Goal: Task Accomplishment & Management: Complete application form

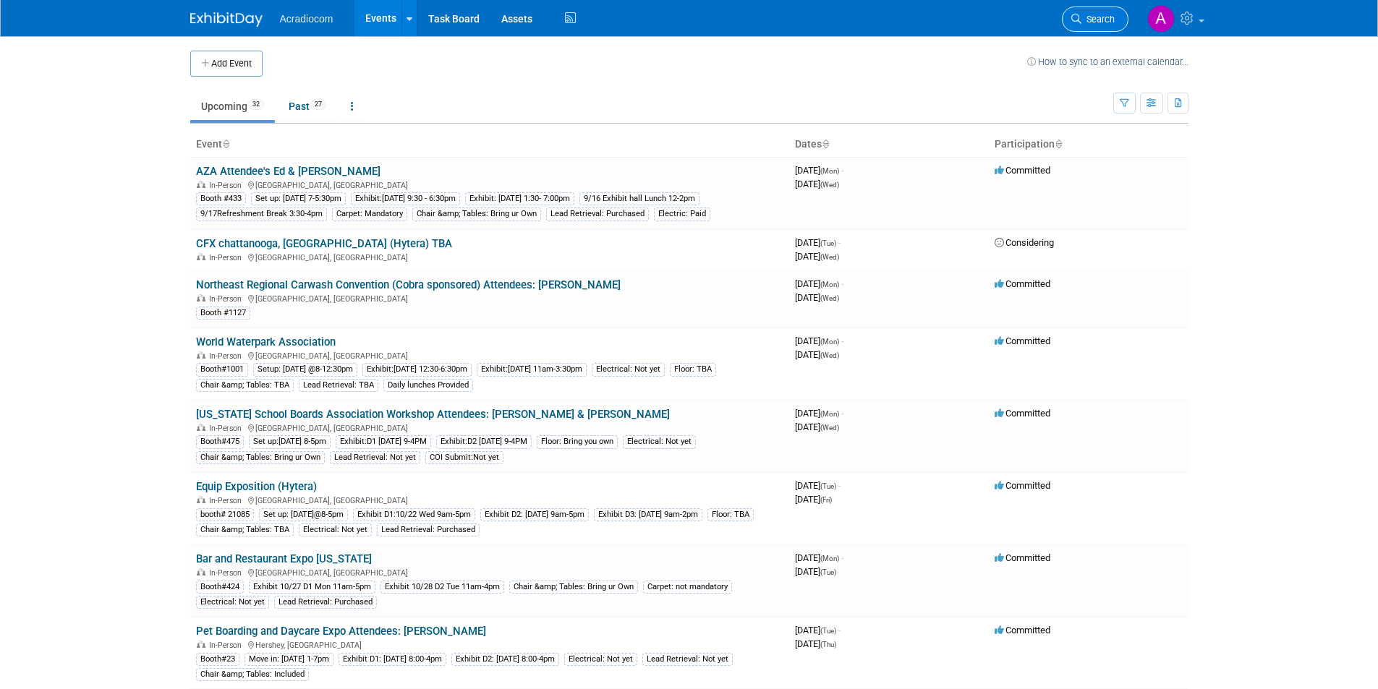
click at [1085, 24] on span "Search" at bounding box center [1097, 19] width 33 height 11
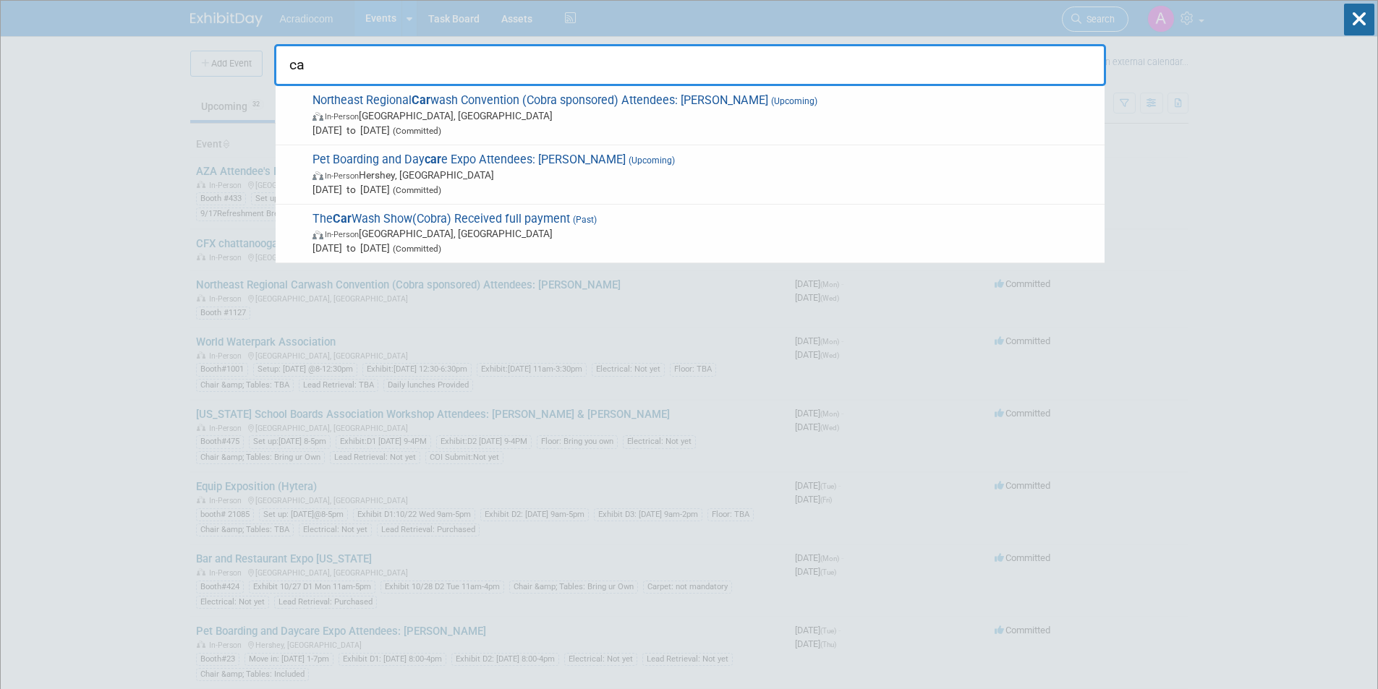
type input "c"
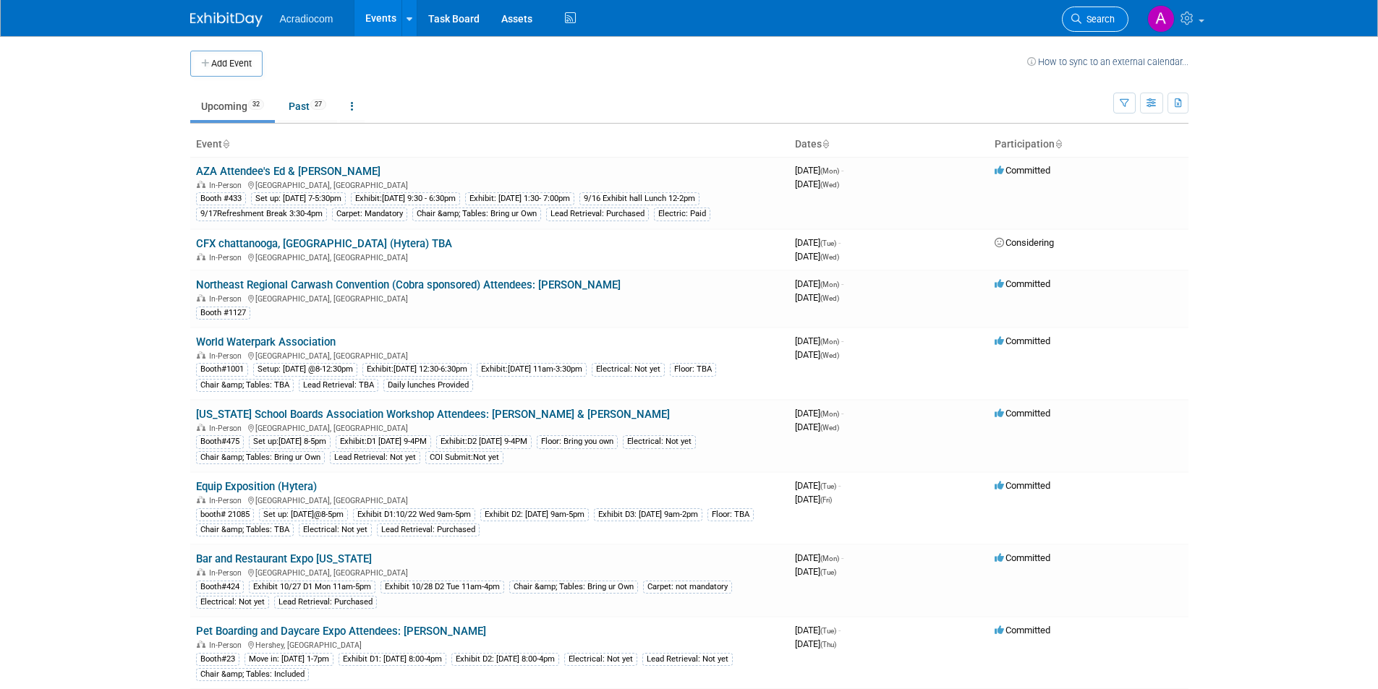
click at [1098, 17] on span "Search" at bounding box center [1097, 19] width 33 height 11
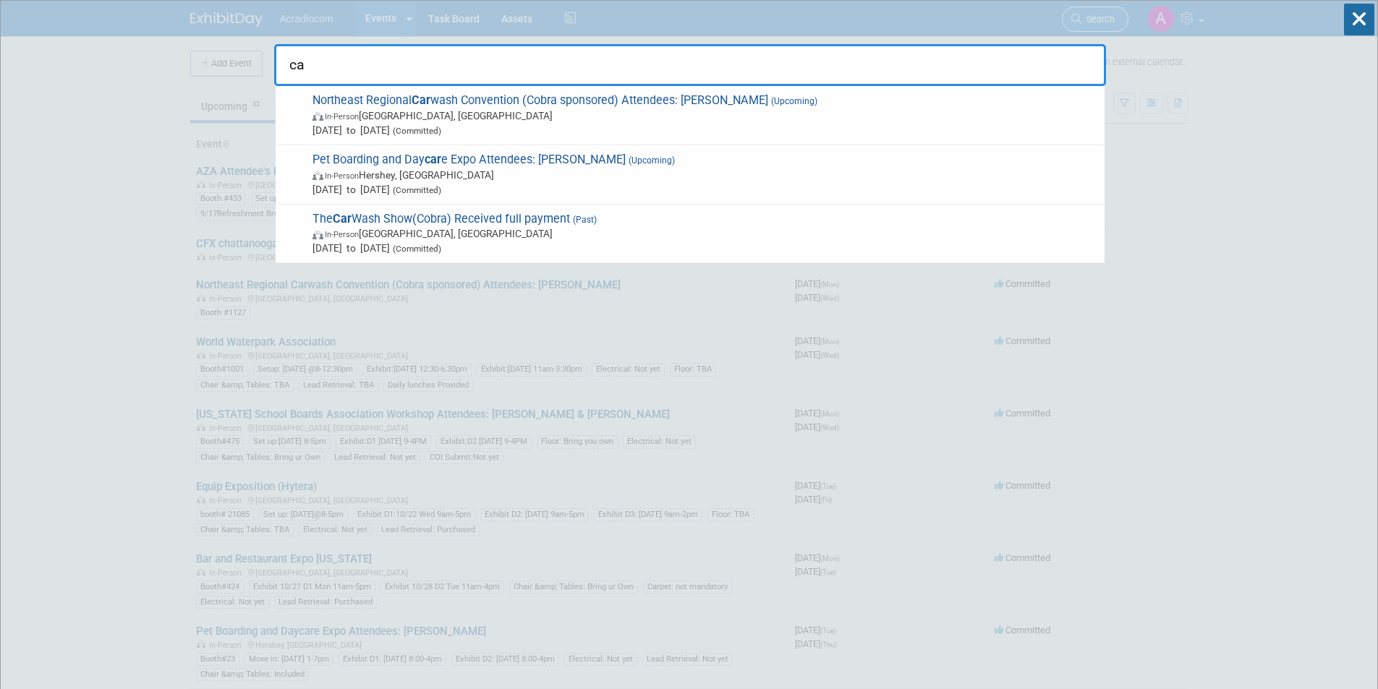
type input "c"
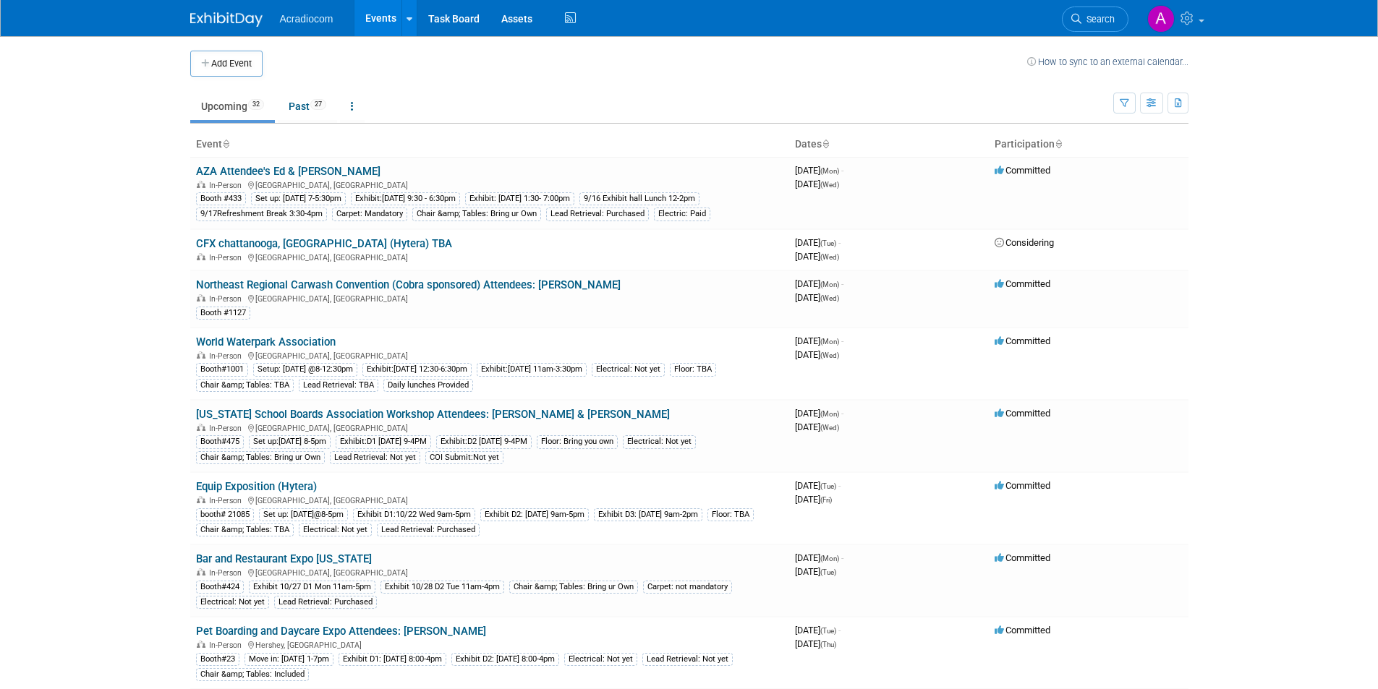
click at [232, 73] on button "Add Event" at bounding box center [226, 64] width 72 height 26
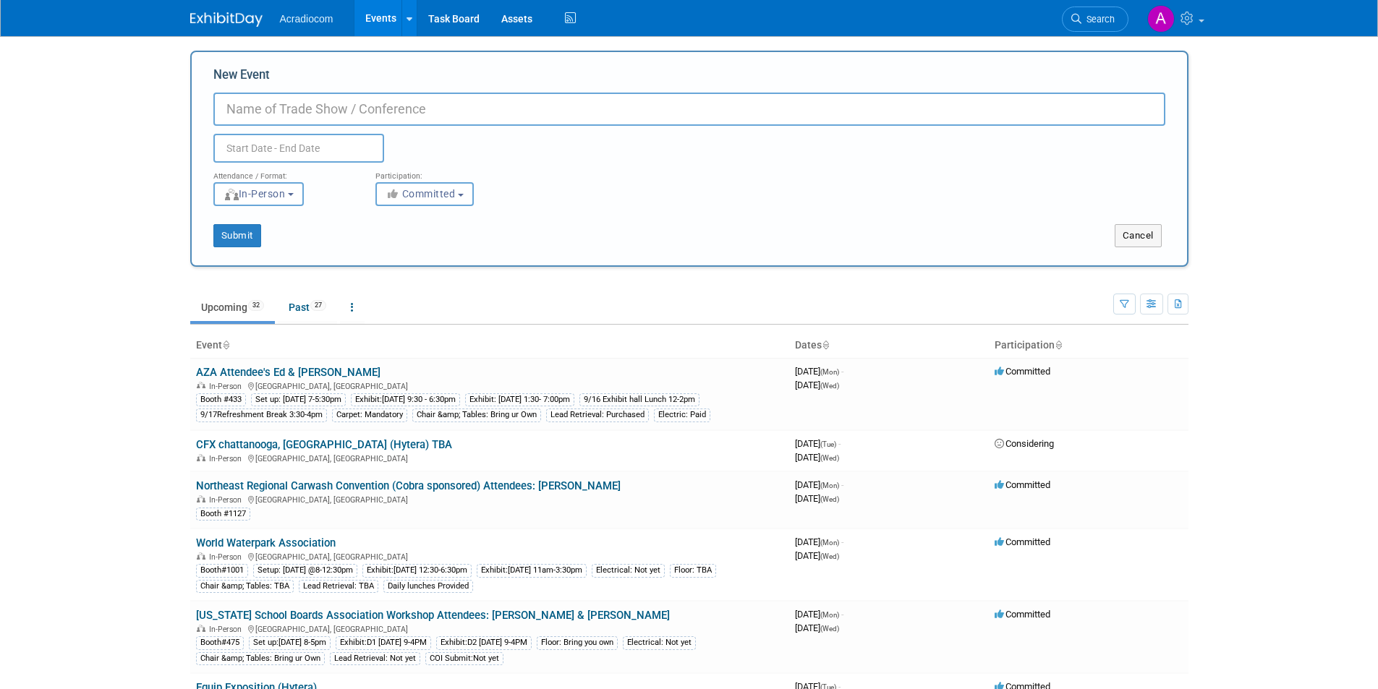
click at [328, 111] on input "New Event" at bounding box center [689, 109] width 952 height 33
type input "The Carwash Show 2026 - Nashville"
click at [302, 147] on input "text" at bounding box center [298, 148] width 171 height 29
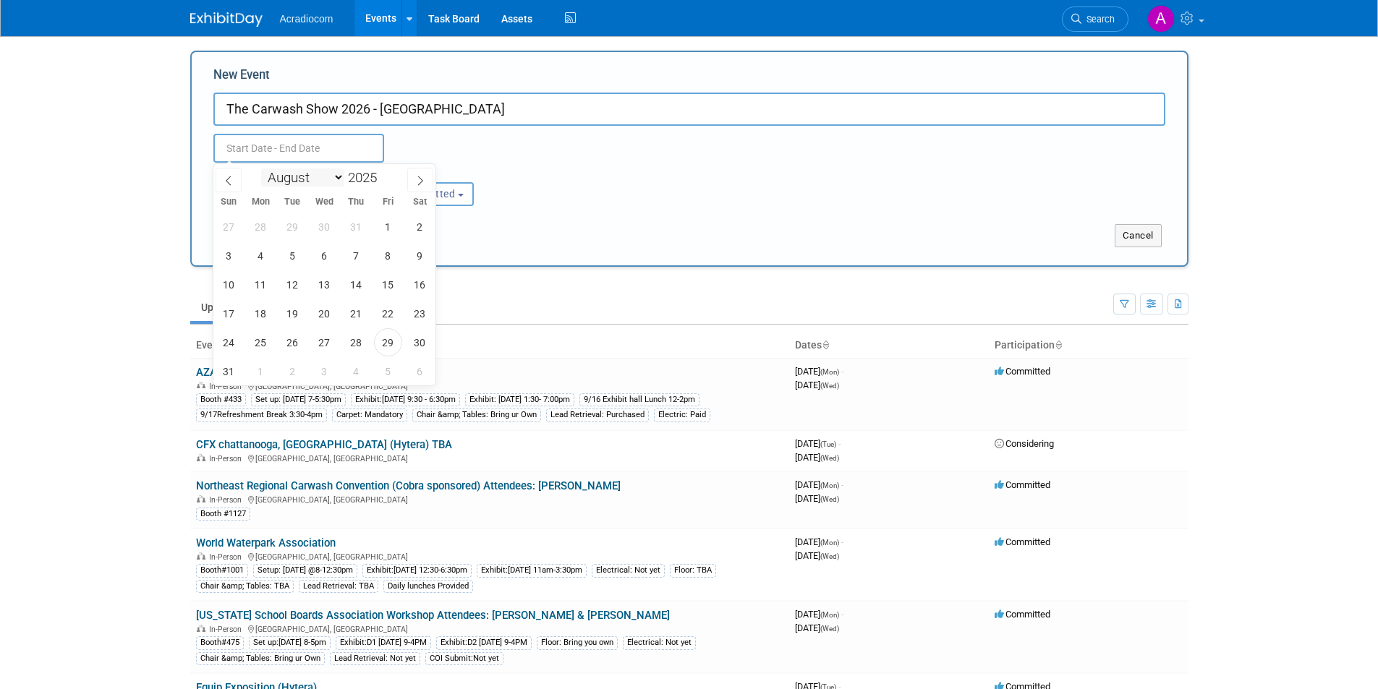
click at [332, 177] on select "January February March April May June July August September October November De…" at bounding box center [302, 177] width 83 height 18
select select "4"
click at [261, 168] on select "January February March April May June July August September October November De…" at bounding box center [302, 177] width 83 height 18
click at [385, 173] on span at bounding box center [382, 173] width 10 height 9
type input "2026"
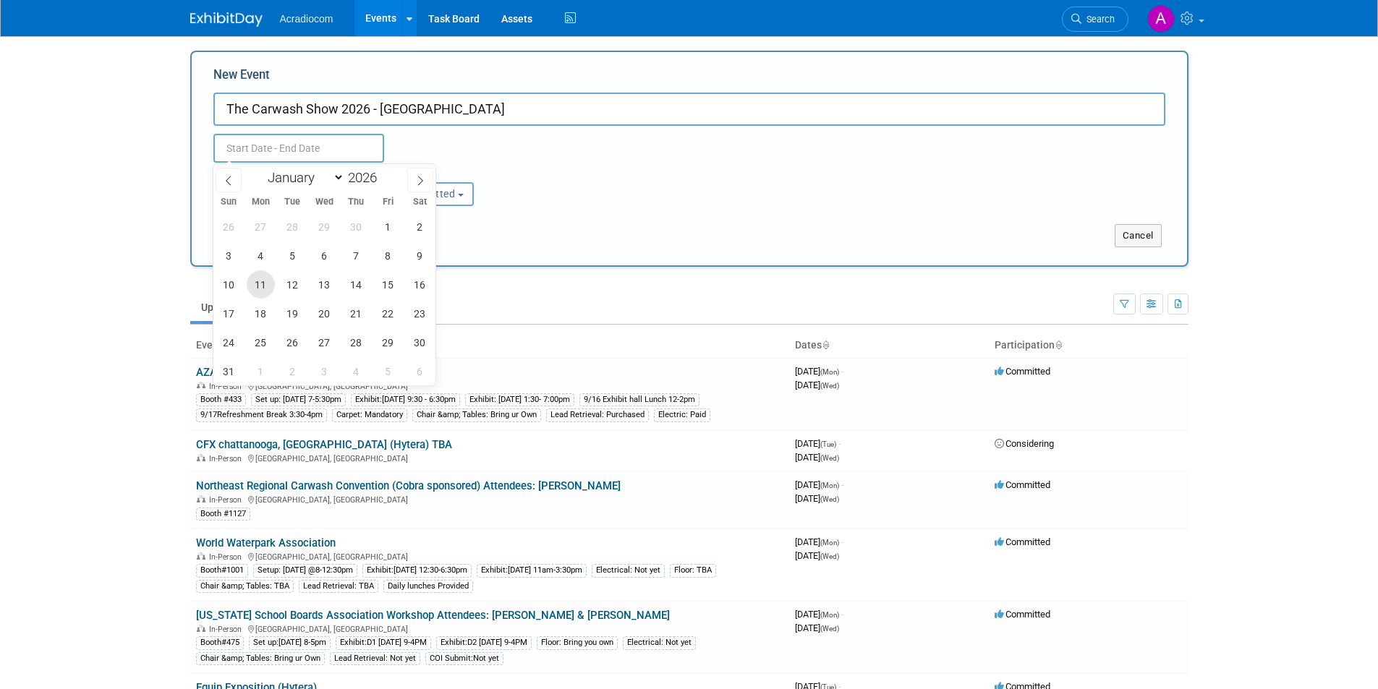
click at [252, 286] on span "11" at bounding box center [261, 284] width 28 height 28
click at [320, 286] on span "13" at bounding box center [324, 284] width 28 height 28
type input "May 11, 2026 to May 13, 2026"
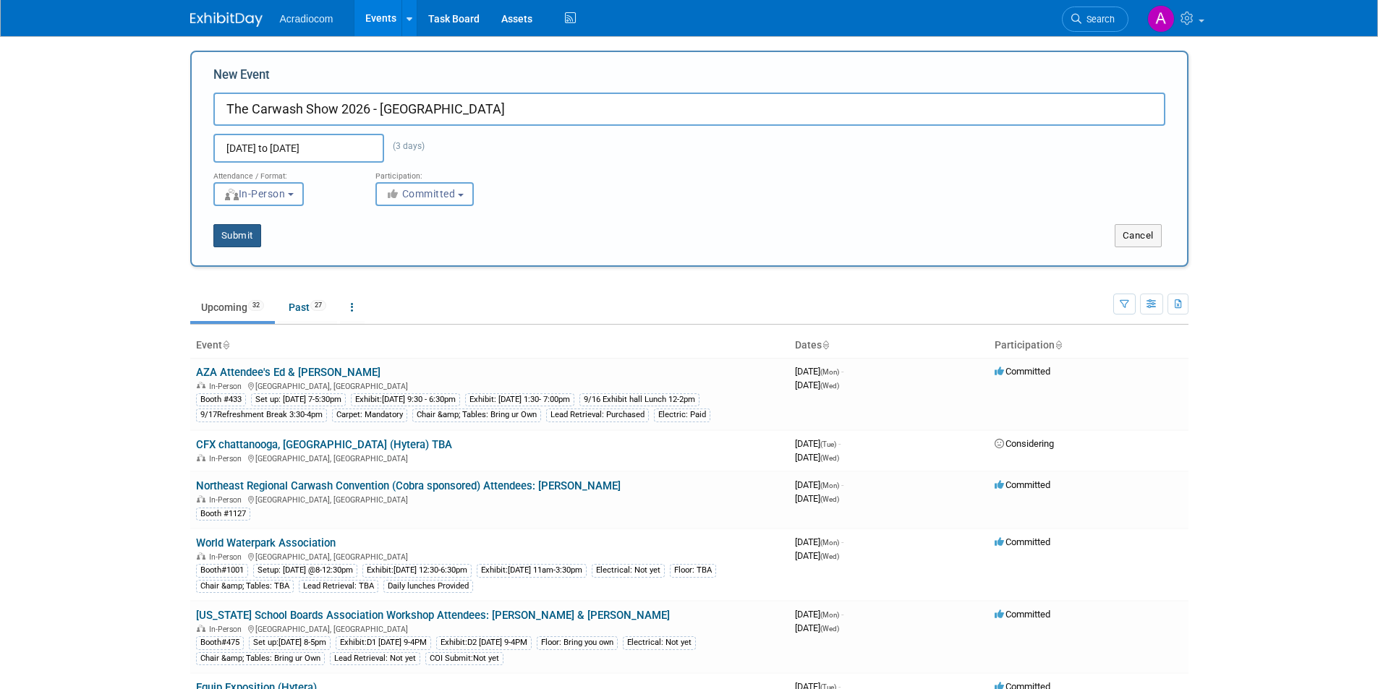
click at [244, 231] on button "Submit" at bounding box center [237, 235] width 48 height 23
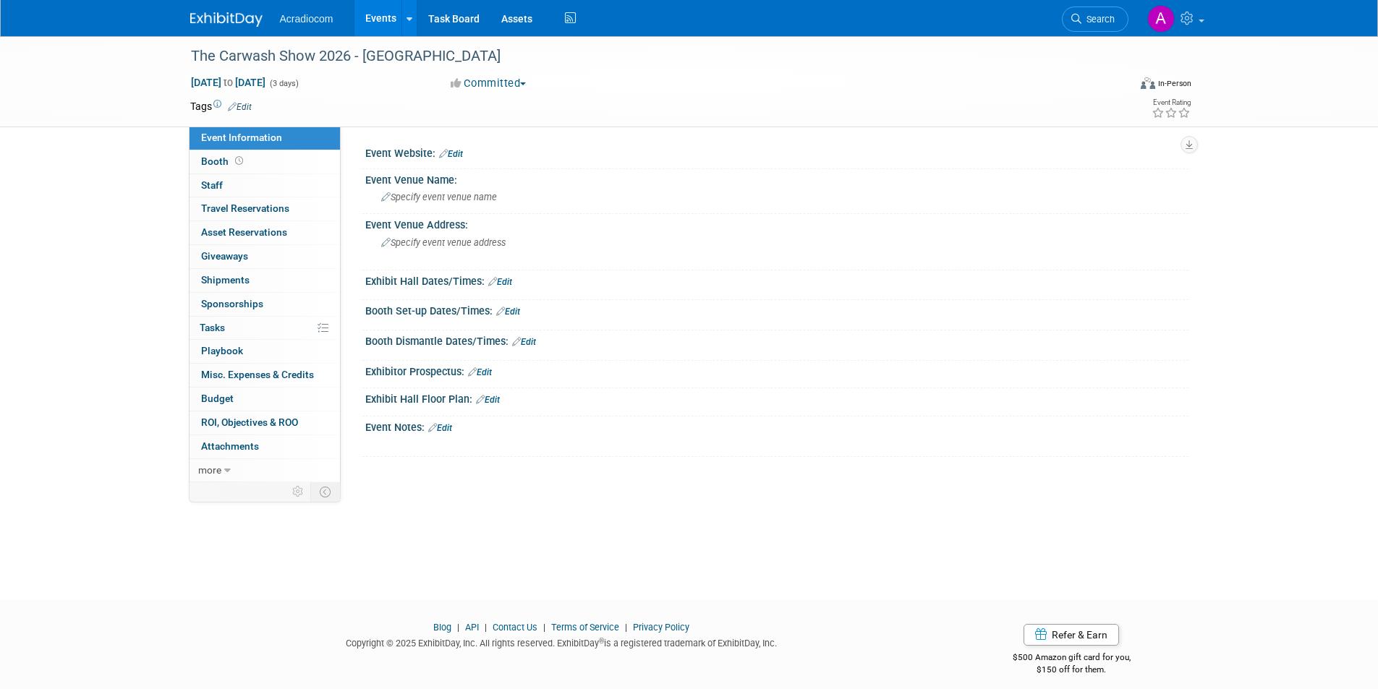
click at [456, 150] on link "Edit" at bounding box center [451, 154] width 24 height 10
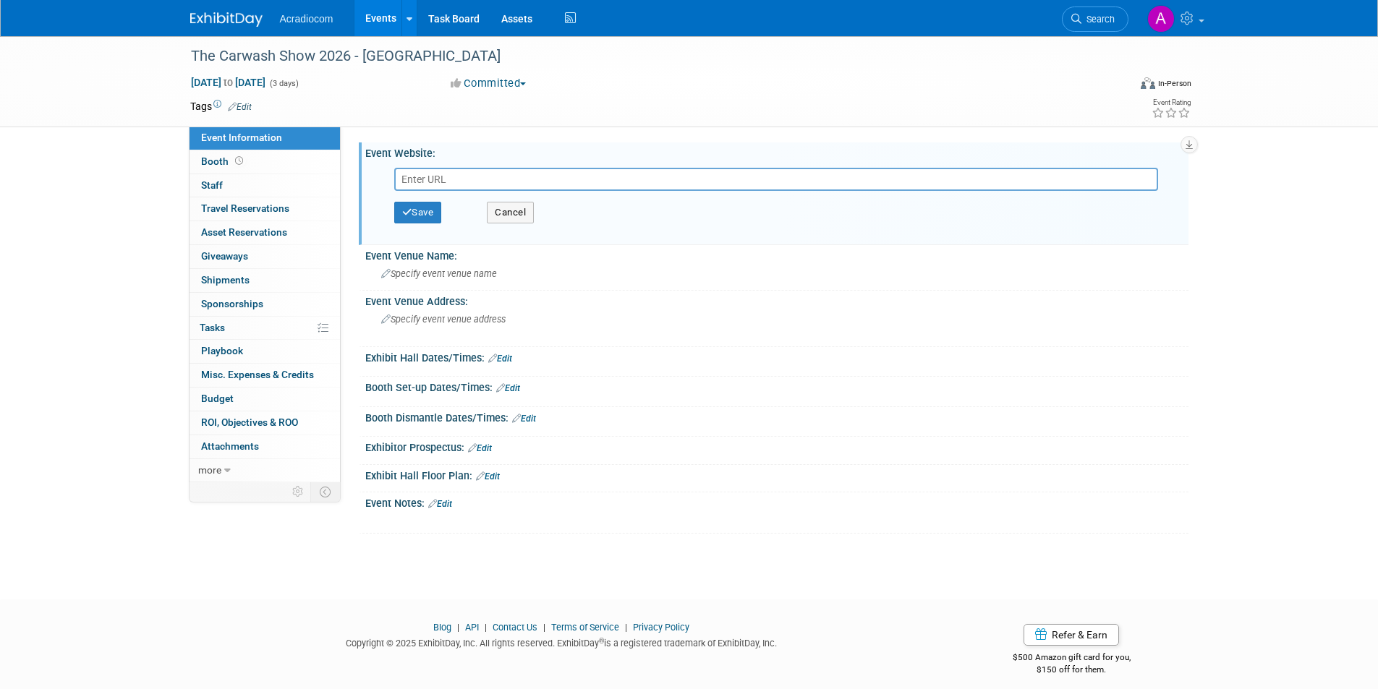
click at [534, 180] on input "text" at bounding box center [776, 179] width 764 height 23
type input "https://thecarwashshow.com/"
click at [416, 202] on button "Save" at bounding box center [418, 213] width 48 height 22
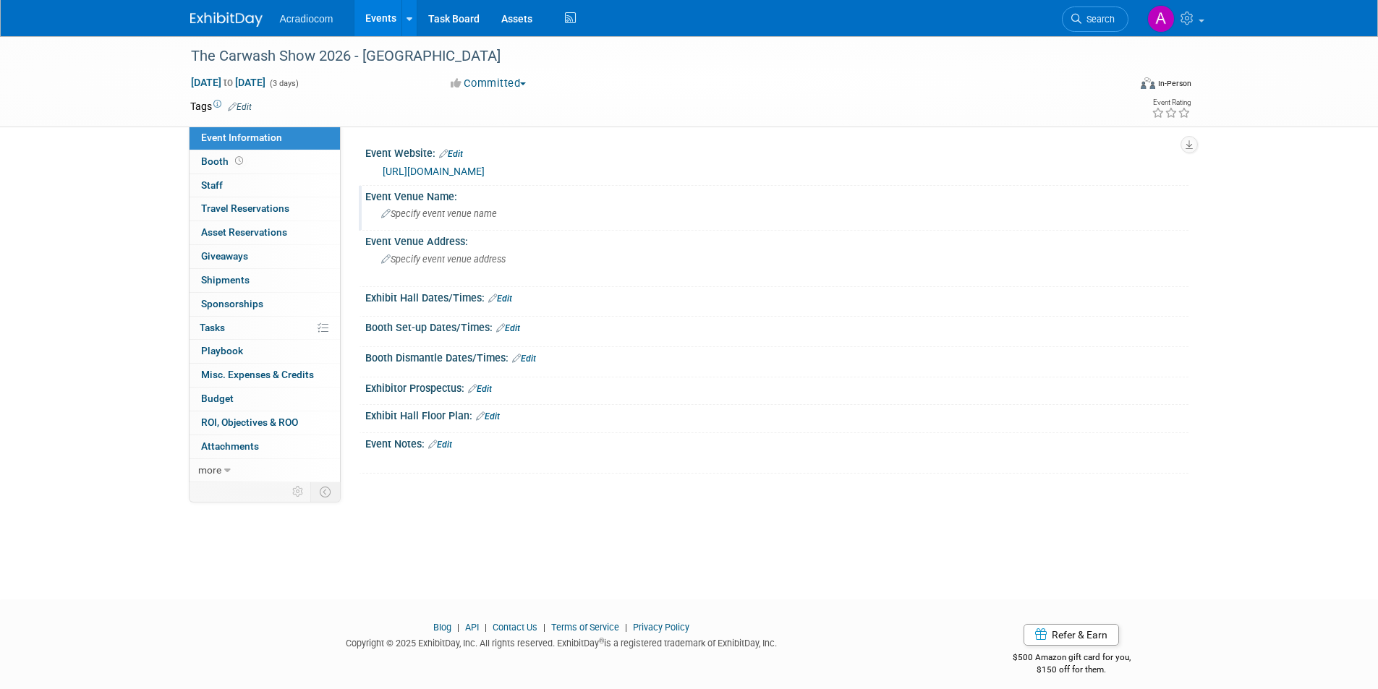
click at [423, 216] on span "Specify event venue name" at bounding box center [439, 213] width 116 height 11
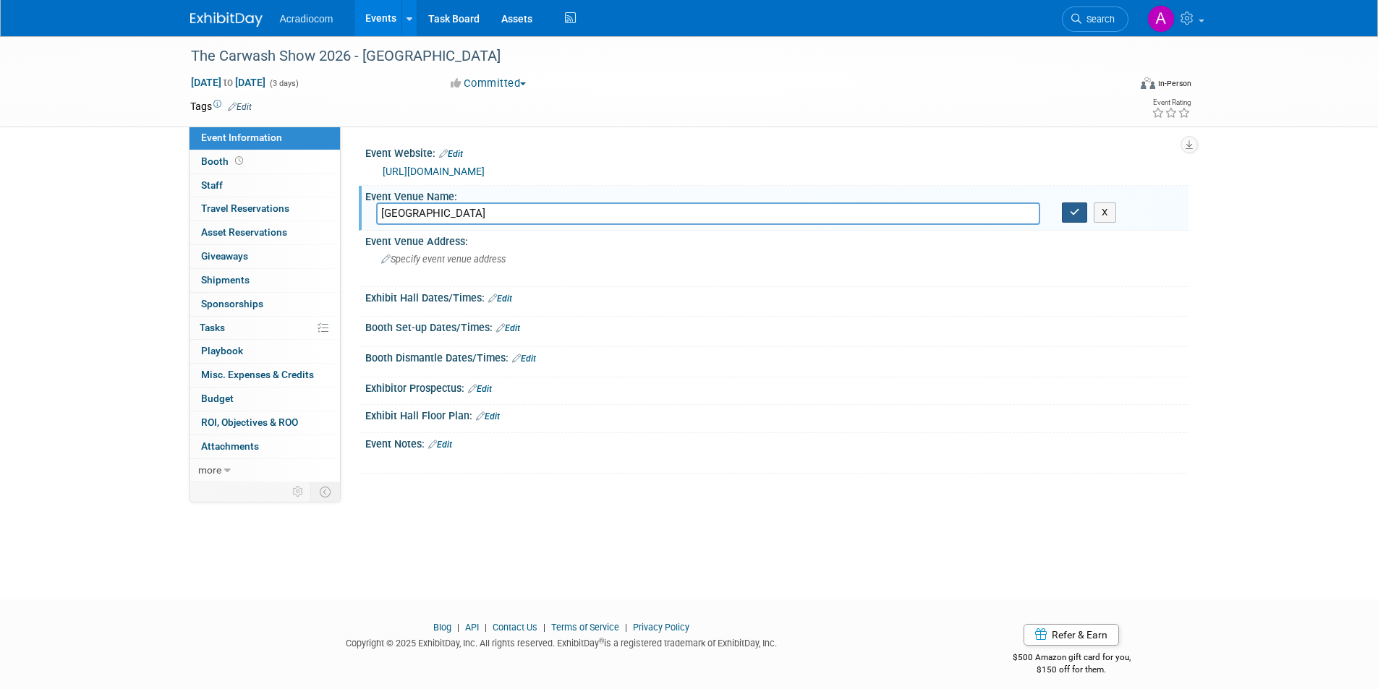
type input "Music City Center"
click at [1070, 218] on button "button" at bounding box center [1075, 212] width 26 height 20
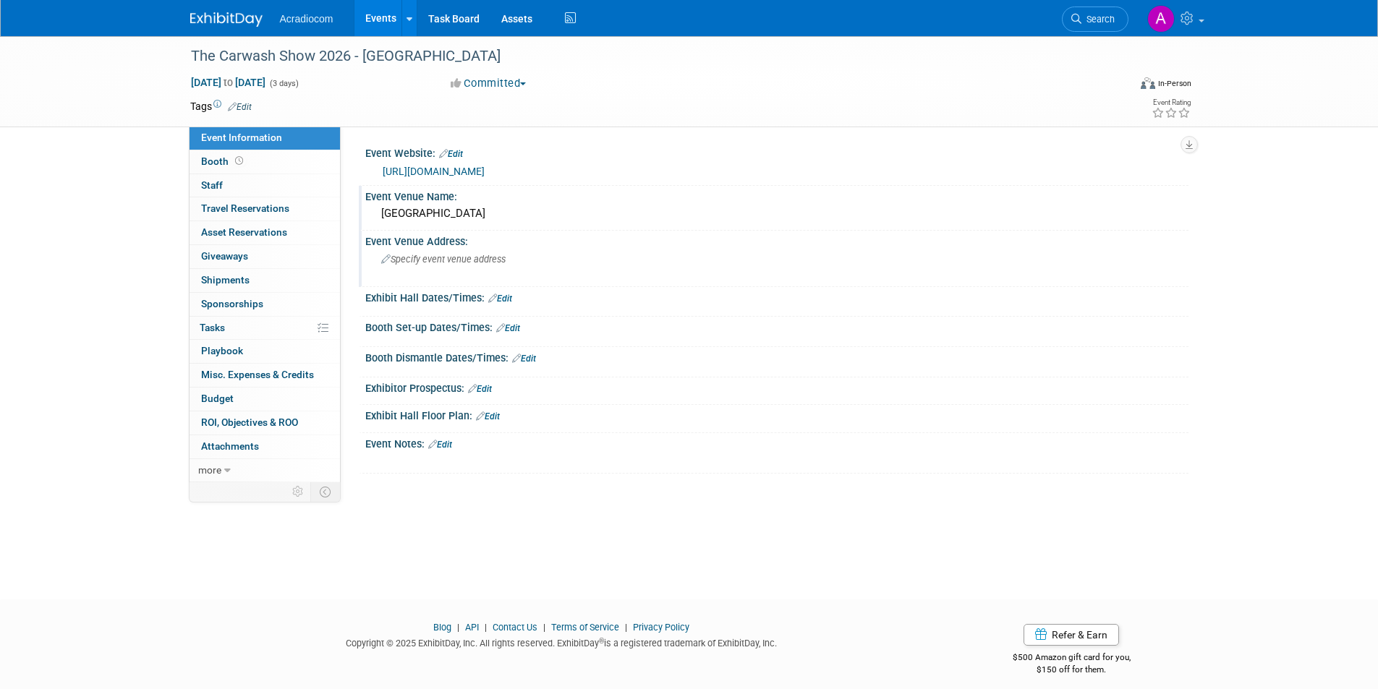
click at [434, 269] on div "Specify event venue address" at bounding box center [536, 264] width 321 height 33
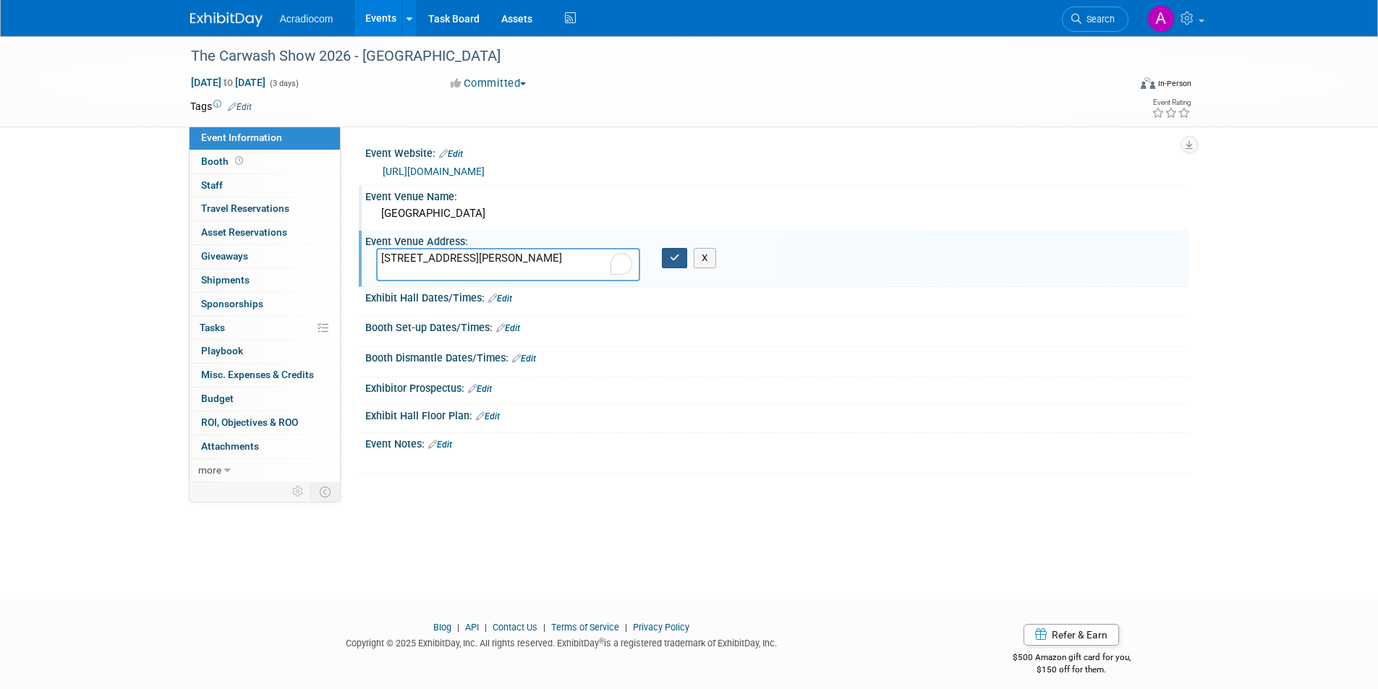
type textarea "201 Rep. John Lewis Way S, Nashville, TN 37203"
click at [677, 263] on button "button" at bounding box center [675, 258] width 26 height 20
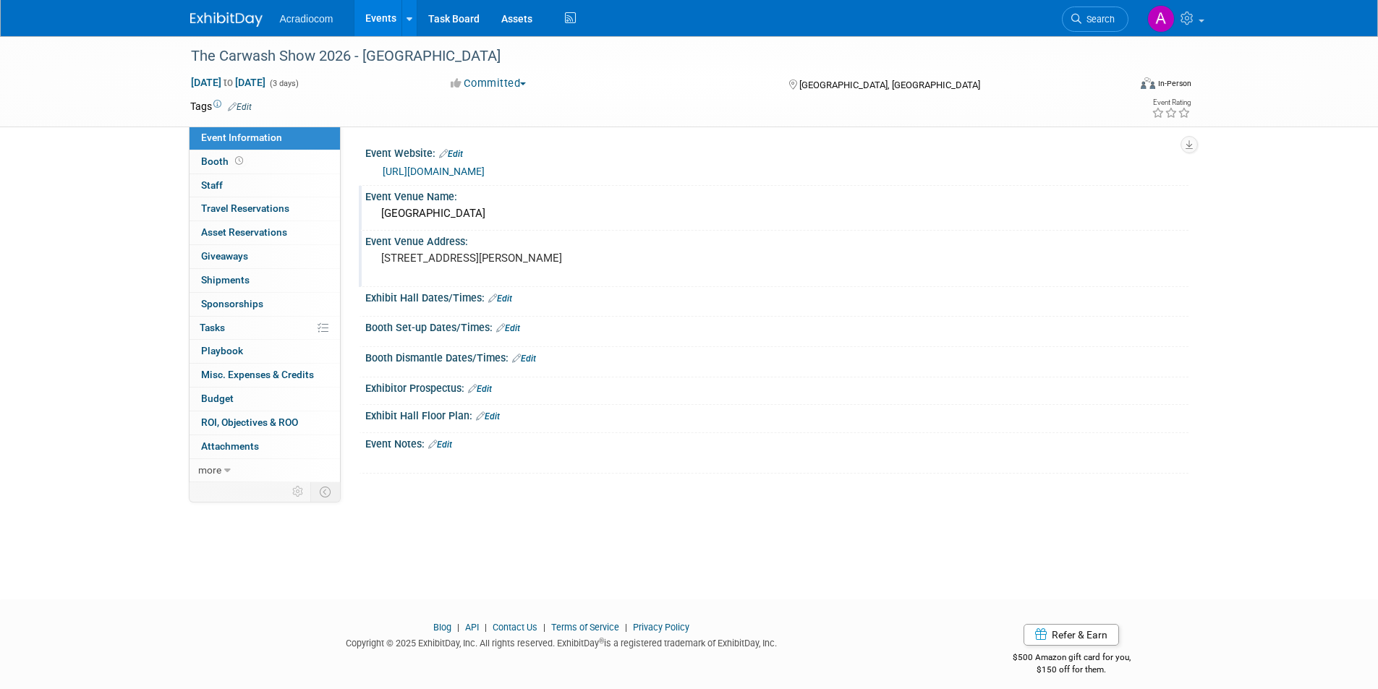
click at [495, 294] on icon at bounding box center [492, 298] width 9 height 9
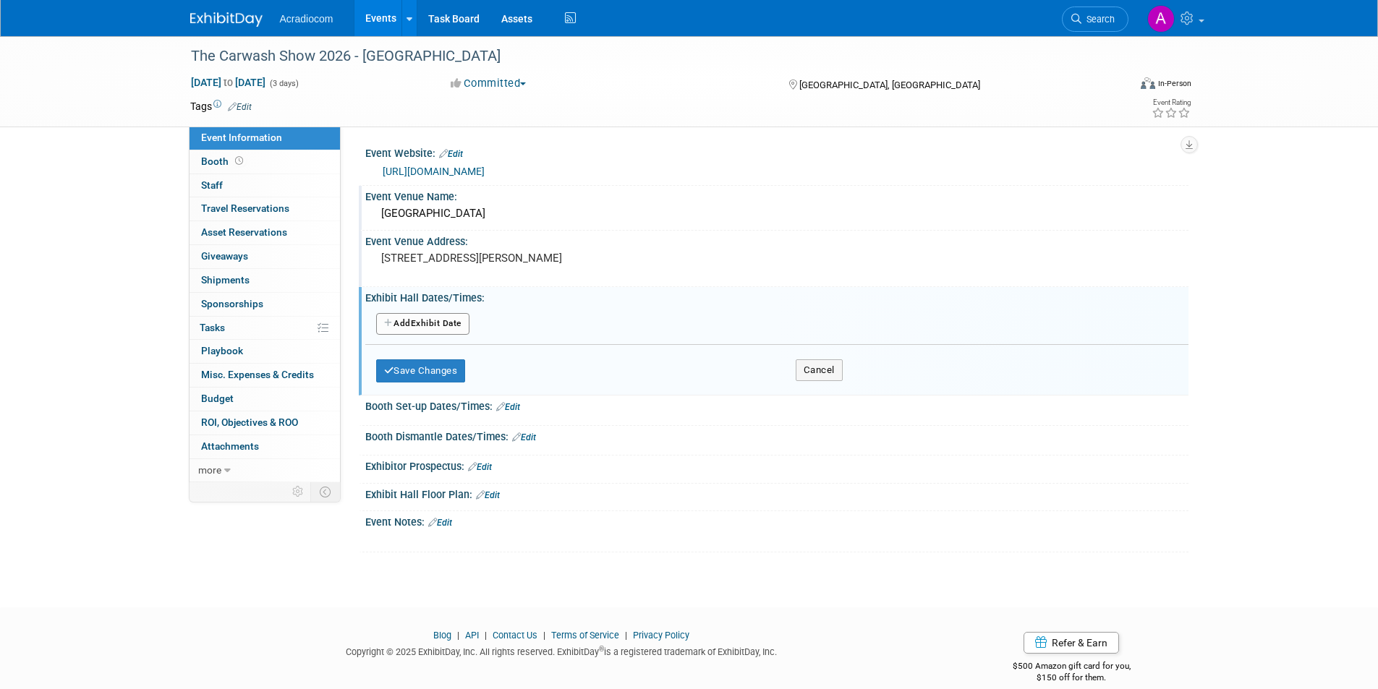
click at [440, 327] on button "Add Another Exhibit Date" at bounding box center [422, 324] width 93 height 22
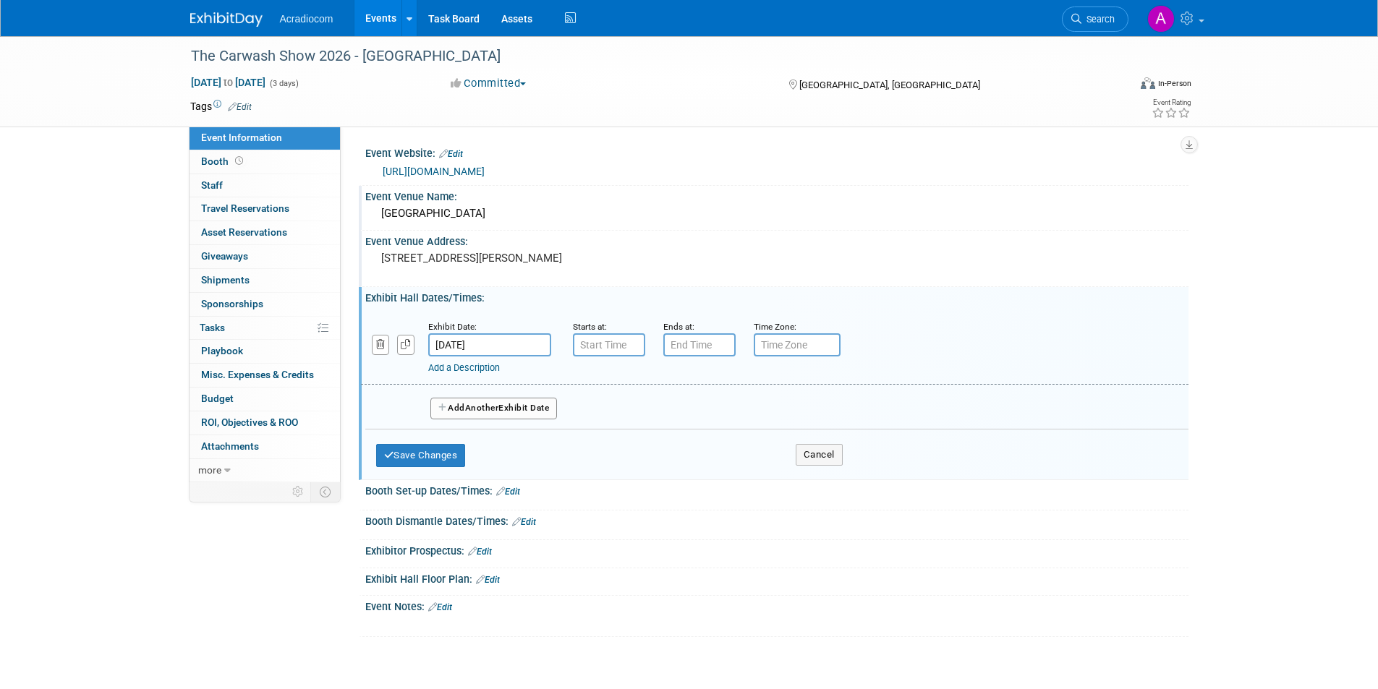
click at [494, 405] on span "Another" at bounding box center [482, 408] width 34 height 10
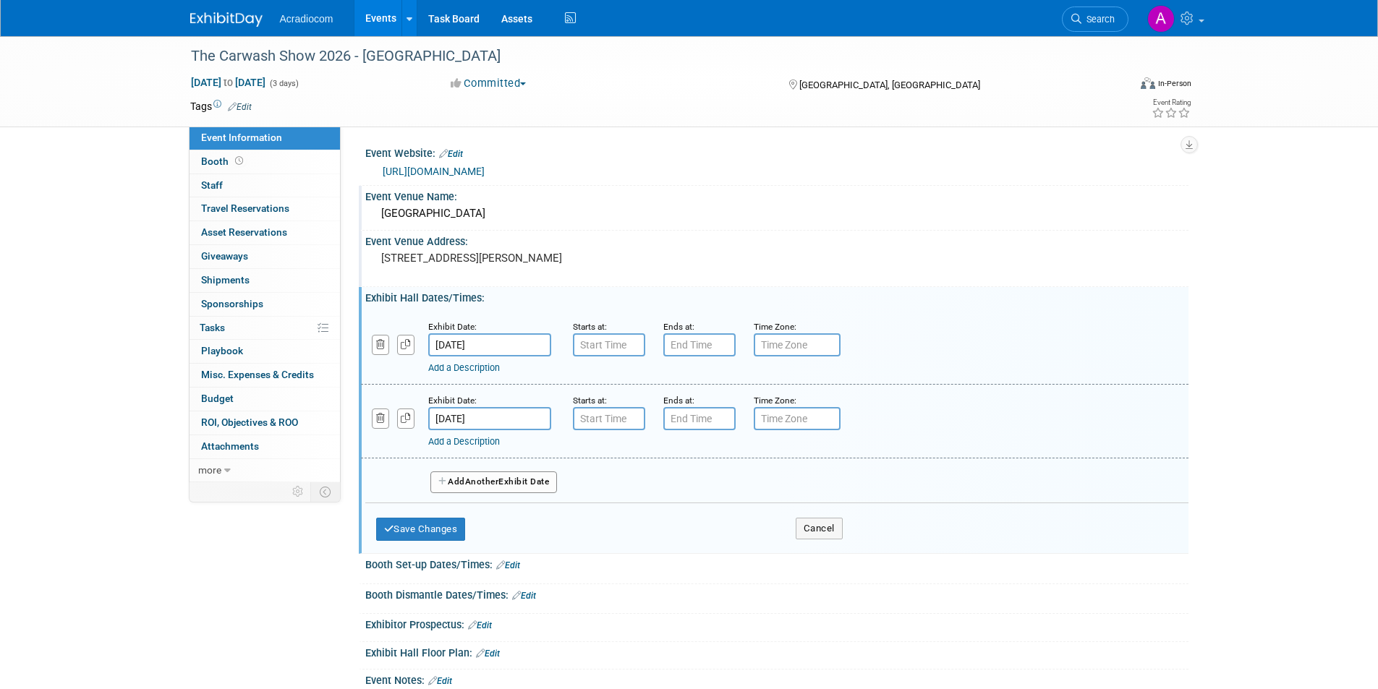
click at [492, 477] on span "Another" at bounding box center [482, 482] width 34 height 10
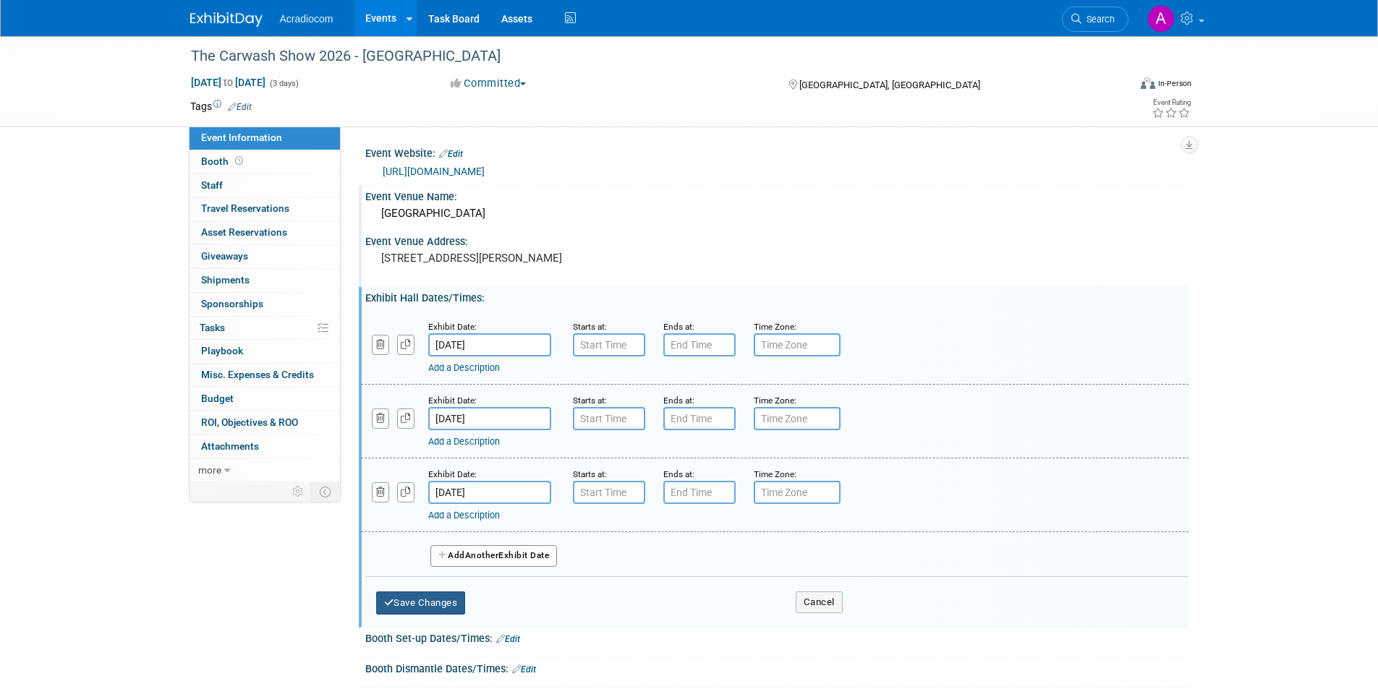
click at [423, 601] on button "Save Changes" at bounding box center [421, 603] width 90 height 23
